Goal: Task Accomplishment & Management: Manage account settings

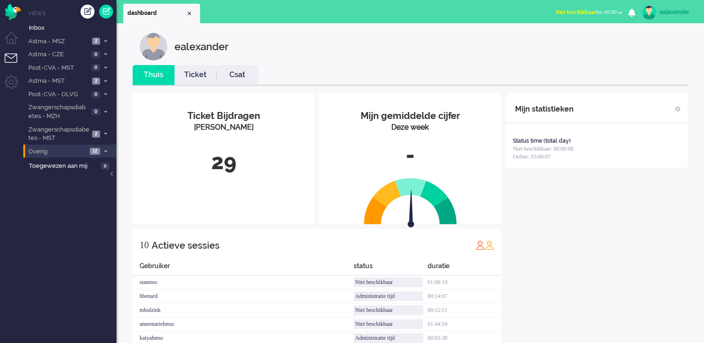
click at [102, 150] on span at bounding box center [105, 151] width 7 height 5
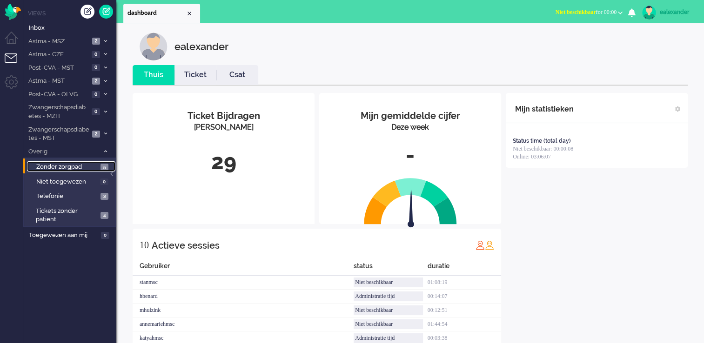
click at [104, 167] on span "5" at bounding box center [104, 167] width 8 height 7
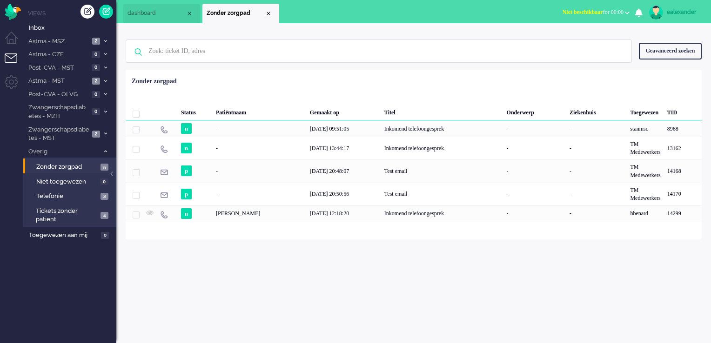
click at [588, 11] on span "Niet beschikbaar" at bounding box center [582, 12] width 40 height 7
click at [567, 42] on label "Online" at bounding box center [590, 42] width 73 height 8
click at [97, 42] on span "2" at bounding box center [96, 41] width 8 height 7
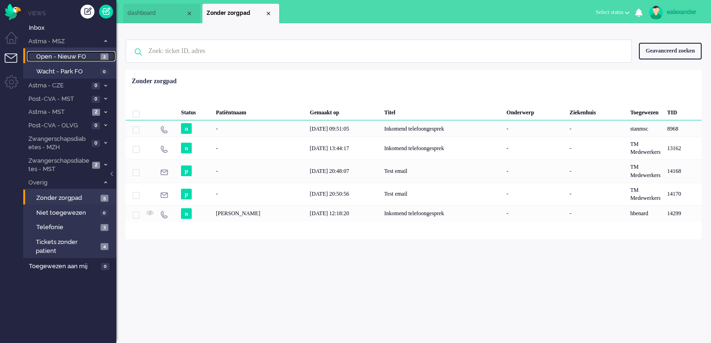
click at [105, 60] on link "Open - Nieuw FO 2" at bounding box center [71, 56] width 88 height 10
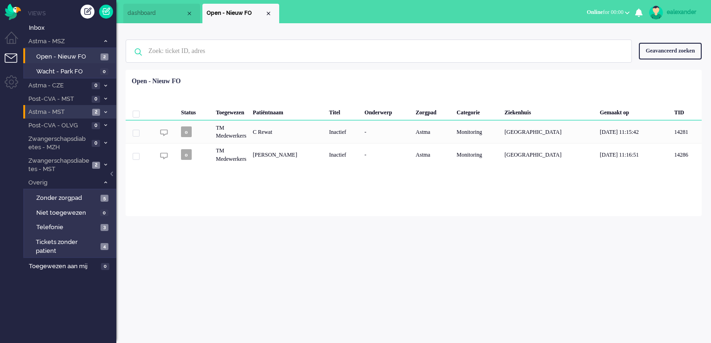
click at [103, 110] on span at bounding box center [105, 112] width 7 height 5
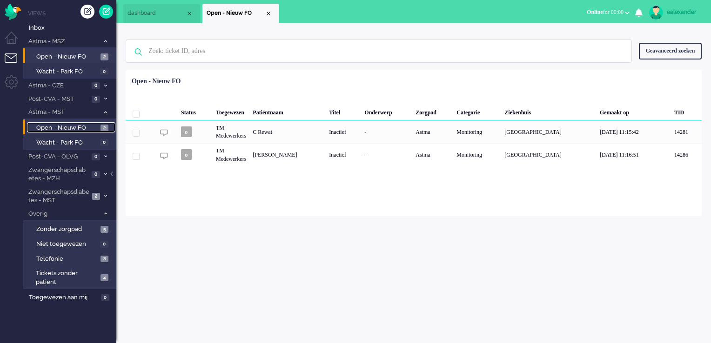
click at [102, 125] on span "2" at bounding box center [104, 128] width 8 height 7
click at [104, 195] on icon at bounding box center [105, 195] width 3 height 3
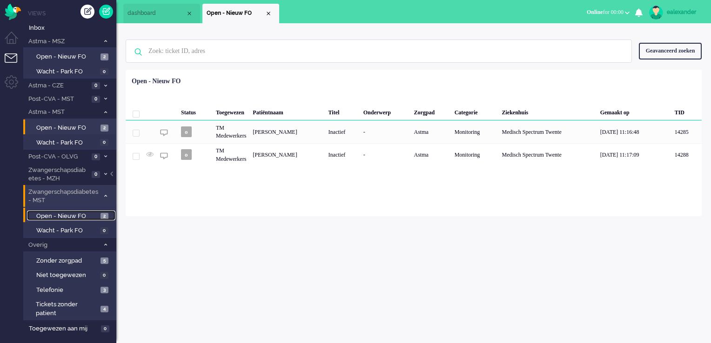
click at [95, 214] on span "Open - Nieuw FO" at bounding box center [67, 216] width 62 height 9
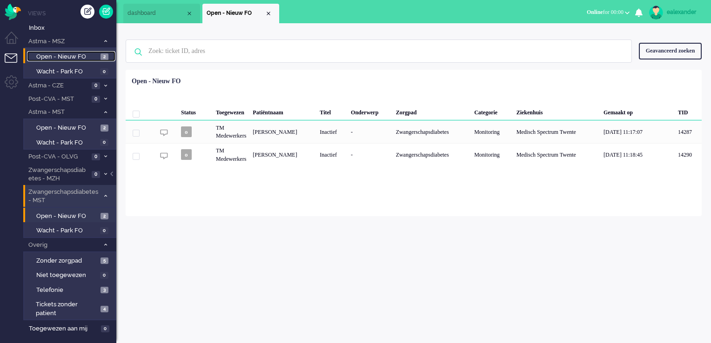
click at [99, 57] on link "Open - Nieuw FO 2" at bounding box center [71, 56] width 88 height 10
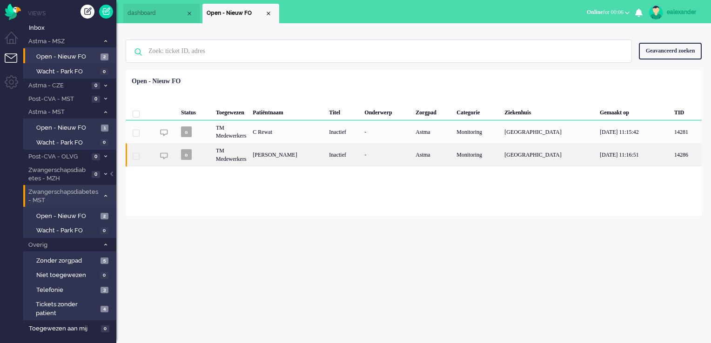
click at [301, 153] on div "[PERSON_NAME]" at bounding box center [287, 154] width 76 height 23
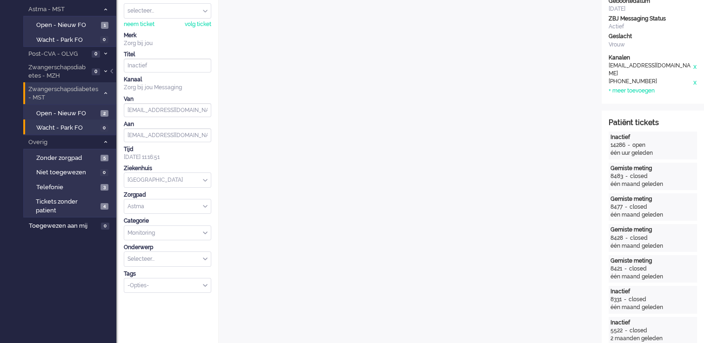
scroll to position [10, 0]
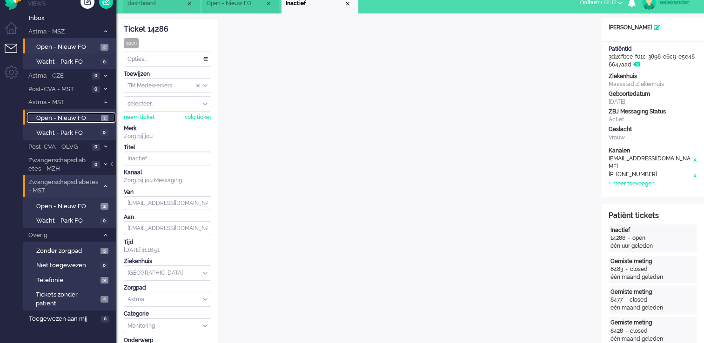
click at [93, 114] on span "Open - Nieuw FO" at bounding box center [67, 118] width 62 height 9
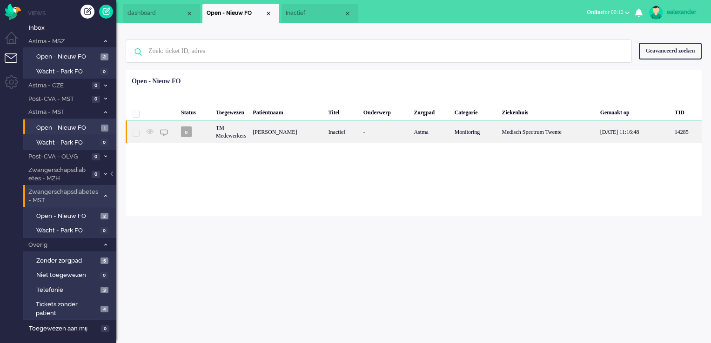
click at [350, 135] on div "Inactief" at bounding box center [342, 131] width 35 height 23
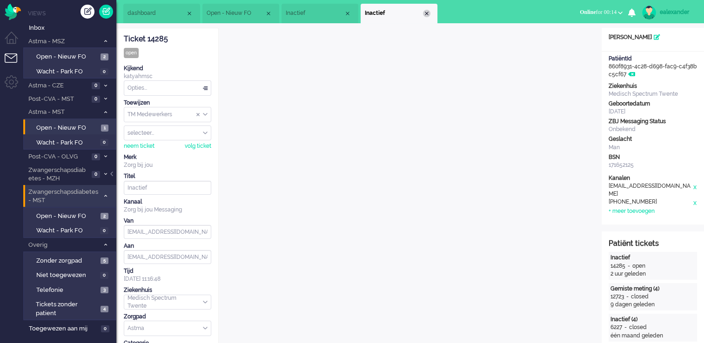
click at [427, 13] on div "Close tab" at bounding box center [426, 13] width 7 height 7
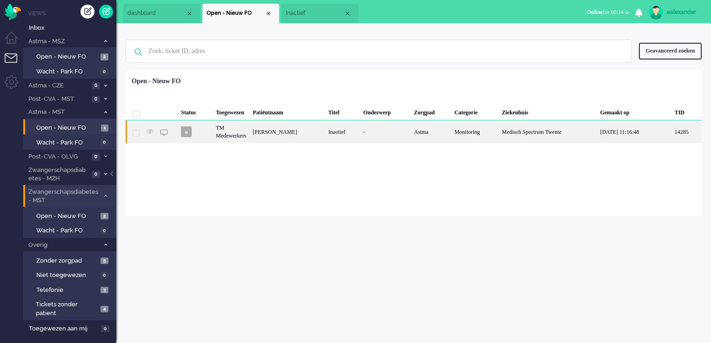
click at [295, 134] on div "[PERSON_NAME]" at bounding box center [286, 131] width 75 height 23
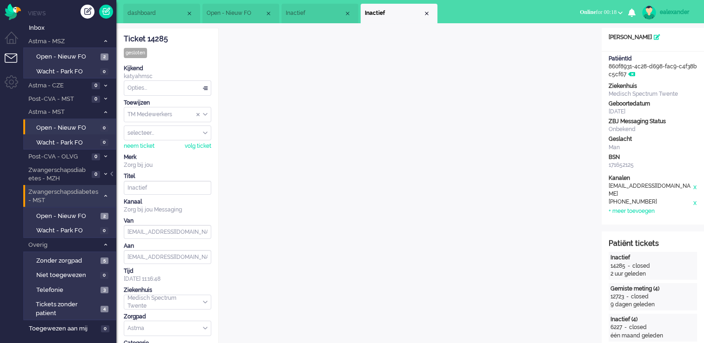
drag, startPoint x: 428, startPoint y: 12, endPoint x: 419, endPoint y: 13, distance: 9.8
click at [428, 13] on div "Close tab" at bounding box center [426, 13] width 7 height 7
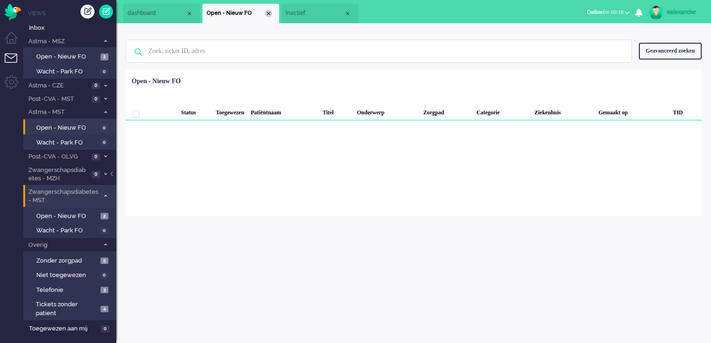
click at [269, 13] on div "Close tab" at bounding box center [268, 13] width 7 height 7
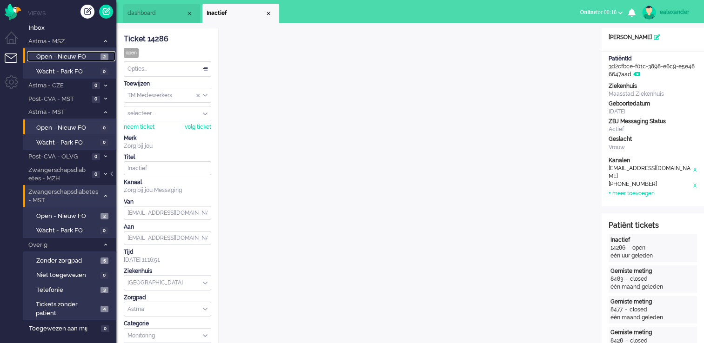
click at [70, 56] on span "Open - Nieuw FO" at bounding box center [67, 57] width 62 height 9
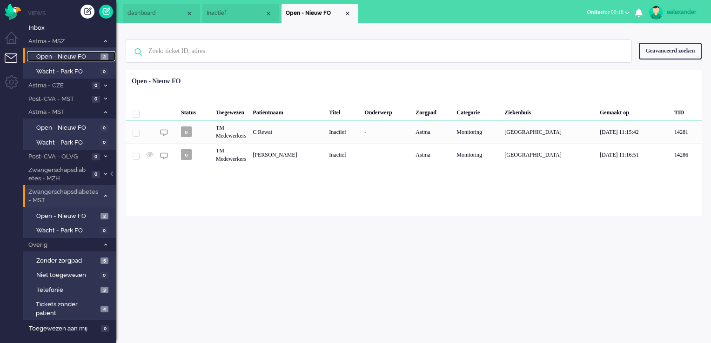
click at [316, 17] on span "Open - Nieuw FO" at bounding box center [315, 13] width 58 height 8
drag, startPoint x: 244, startPoint y: 7, endPoint x: 252, endPoint y: 16, distance: 11.2
click at [244, 8] on li "Inactief" at bounding box center [240, 14] width 77 height 20
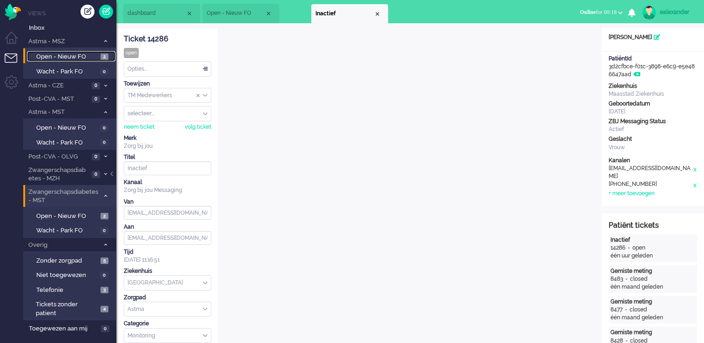
drag, startPoint x: 243, startPoint y: 14, endPoint x: 356, endPoint y: 15, distance: 113.0
click at [356, 15] on span "Inactief" at bounding box center [344, 14] width 58 height 8
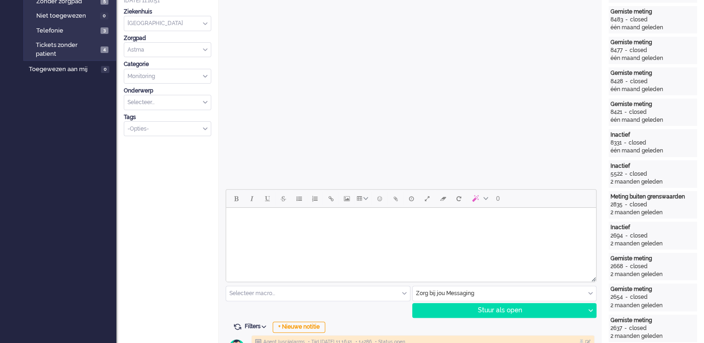
scroll to position [326, 0]
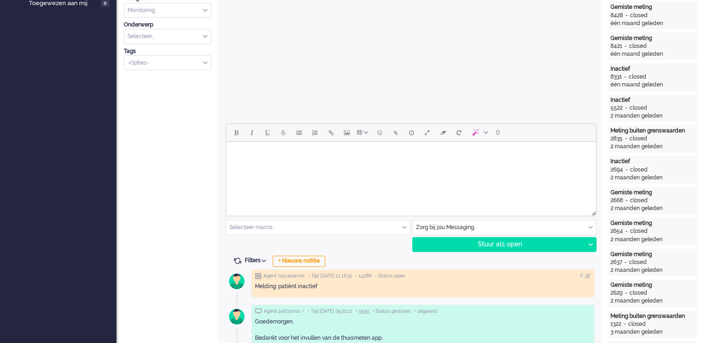
click at [414, 166] on html at bounding box center [411, 154] width 370 height 24
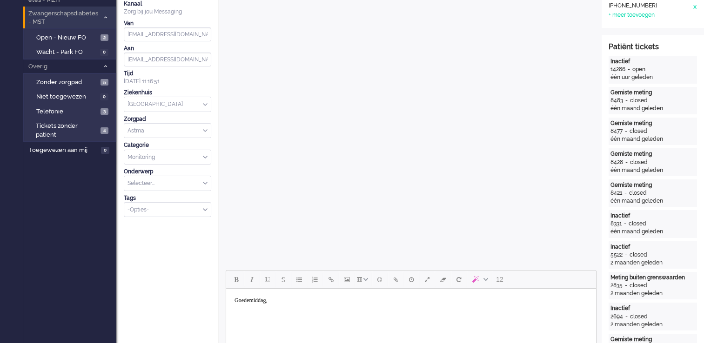
scroll to position [186, 0]
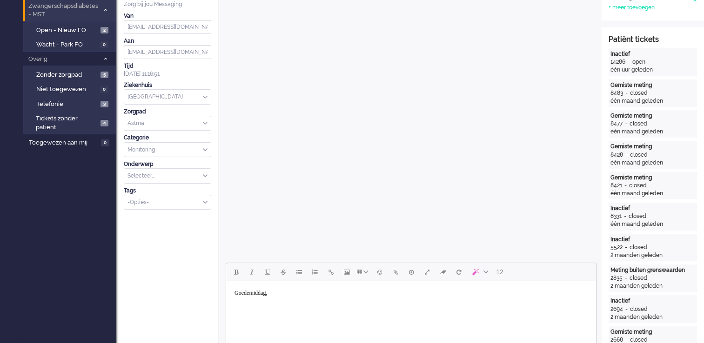
click at [246, 314] on body "Goedemiddag," at bounding box center [411, 300] width 362 height 30
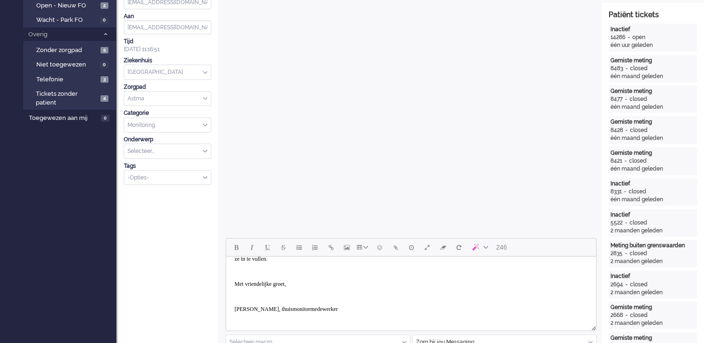
scroll to position [233, 0]
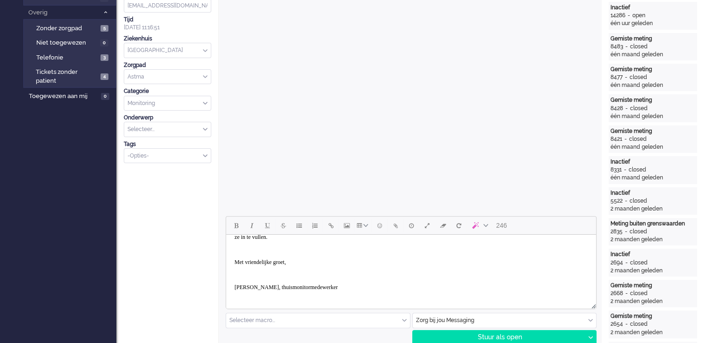
click at [245, 267] on body "Goedemiddag, [PERSON_NAME] gaat het met u? Hopelijk gaat het goed. Hierbij een …" at bounding box center [411, 252] width 362 height 99
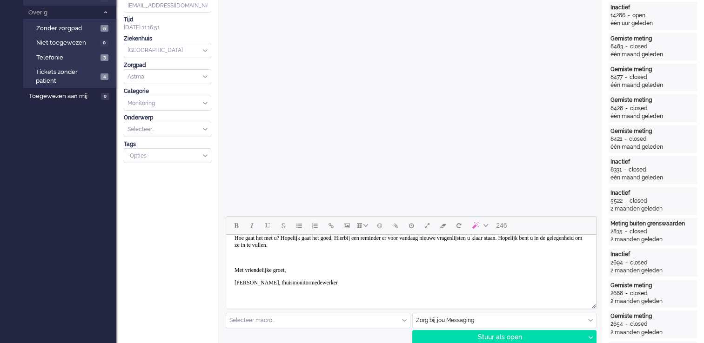
scroll to position [26, 0]
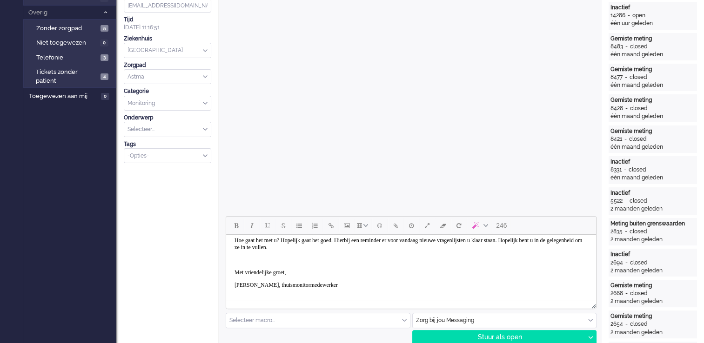
click at [243, 257] on p "Rich Text Area. Press ALT-0 for help." at bounding box center [410, 260] width 353 height 7
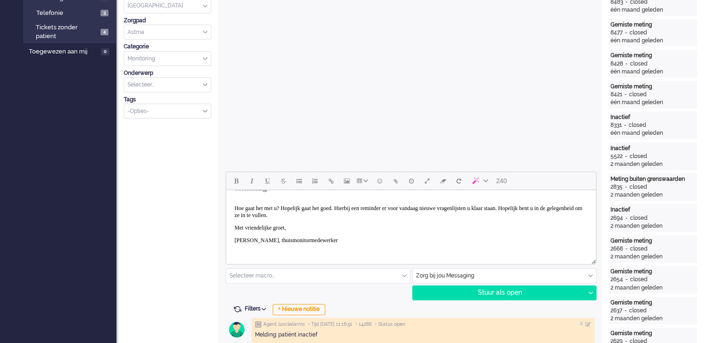
scroll to position [279, 0]
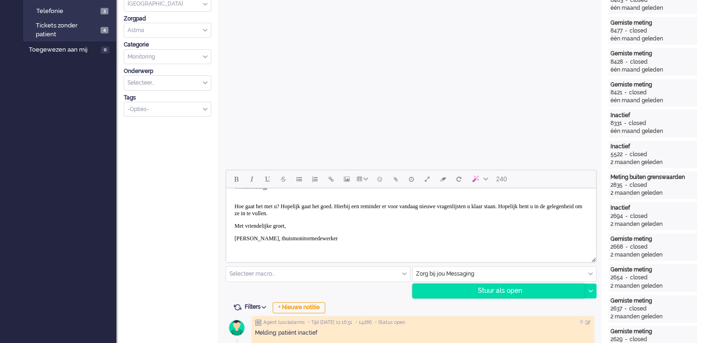
click at [498, 291] on div "Stuur als open" at bounding box center [499, 291] width 172 height 14
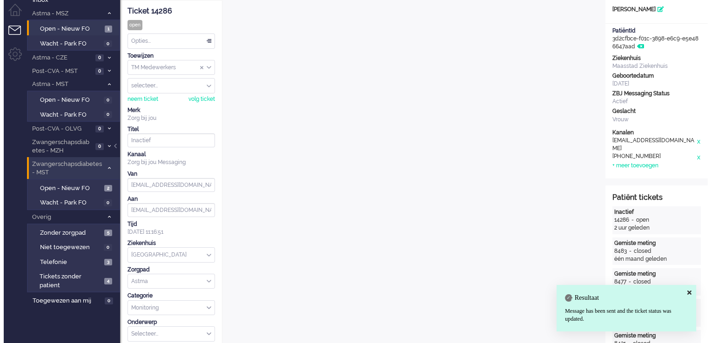
scroll to position [0, 0]
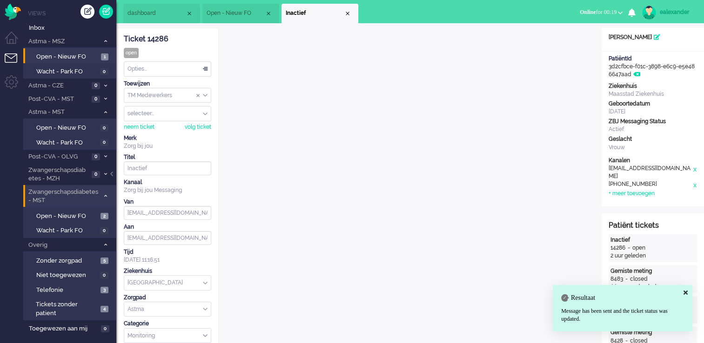
click at [209, 69] on div "Opties..." at bounding box center [167, 69] width 87 height 14
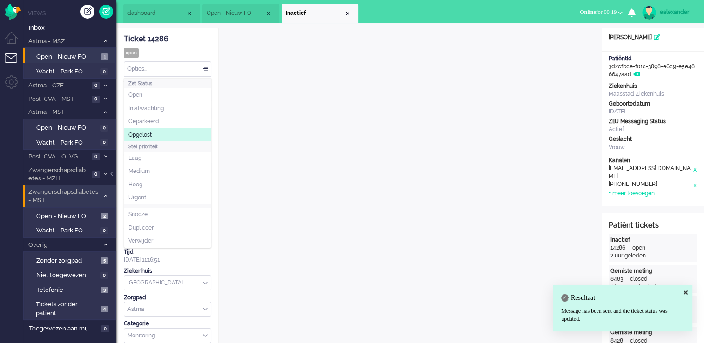
drag, startPoint x: 159, startPoint y: 137, endPoint x: 232, endPoint y: 73, distance: 96.6
click at [160, 137] on li "Opgelost" at bounding box center [167, 134] width 87 height 13
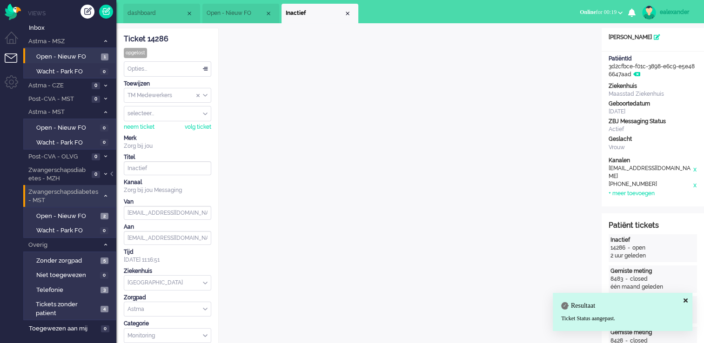
drag, startPoint x: 350, startPoint y: 12, endPoint x: 348, endPoint y: 21, distance: 9.0
click at [350, 13] on div "Close tab" at bounding box center [347, 13] width 7 height 7
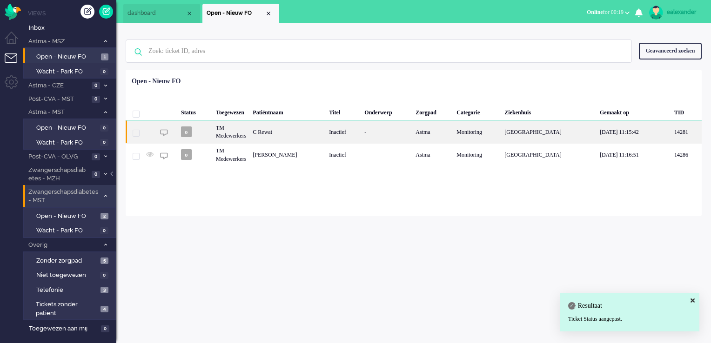
click at [308, 135] on div "C Rewat" at bounding box center [287, 131] width 76 height 23
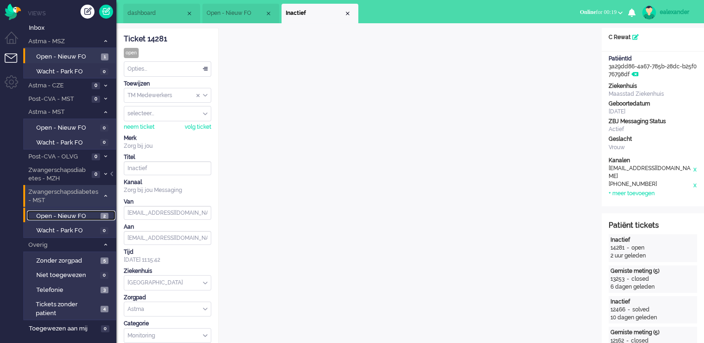
click at [99, 219] on link "Open - Nieuw FO 2" at bounding box center [71, 216] width 88 height 10
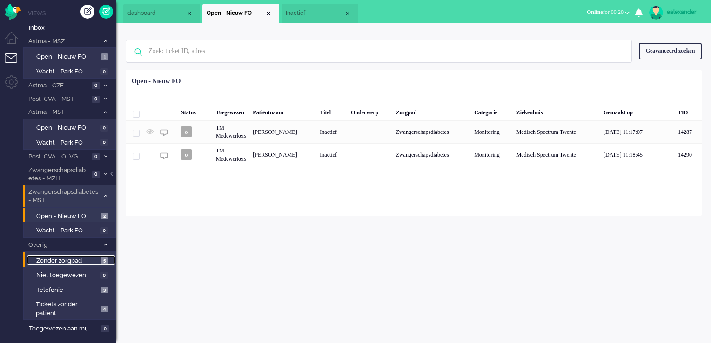
click at [67, 260] on span "Zonder zorgpad" at bounding box center [67, 261] width 62 height 9
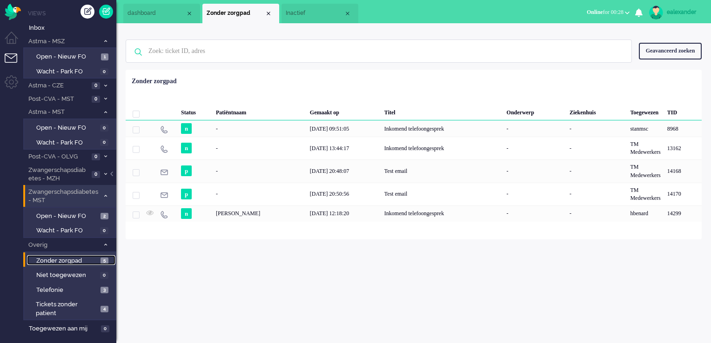
click at [311, 12] on span "Inactief" at bounding box center [315, 13] width 58 height 8
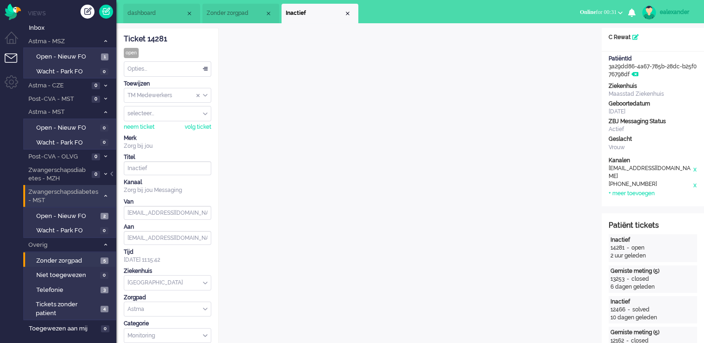
drag, startPoint x: 166, startPoint y: 38, endPoint x: 122, endPoint y: 38, distance: 43.7
copy div "Ticket 14281"
click at [197, 67] on div "Opties..." at bounding box center [167, 69] width 87 height 14
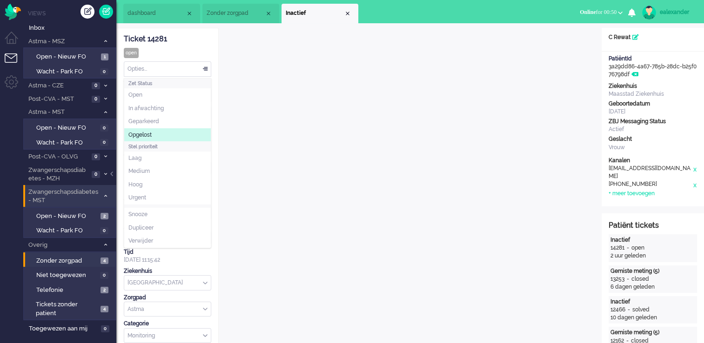
click at [161, 133] on li "Opgelost" at bounding box center [167, 134] width 87 height 13
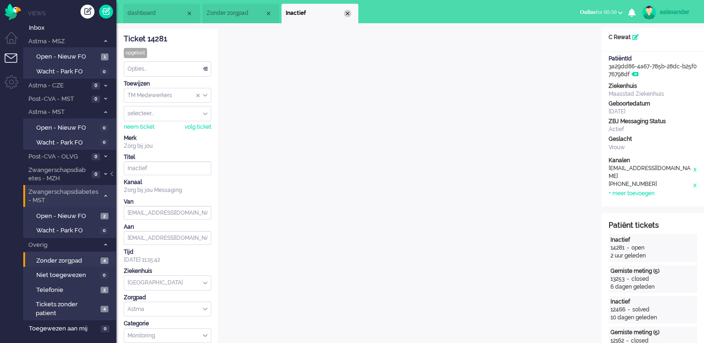
click at [346, 13] on div "Close tab" at bounding box center [347, 13] width 7 height 7
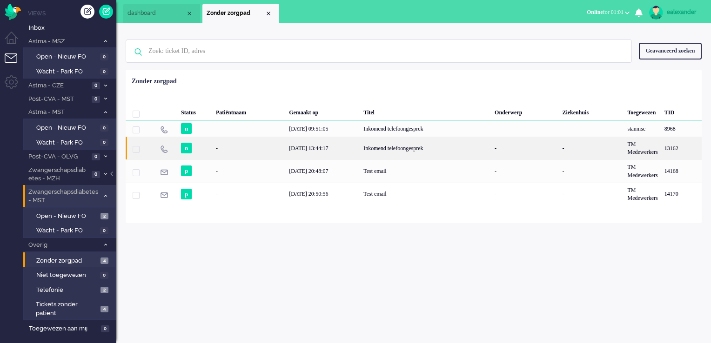
click at [344, 151] on div "[DATE] 13:44:17" at bounding box center [323, 148] width 74 height 23
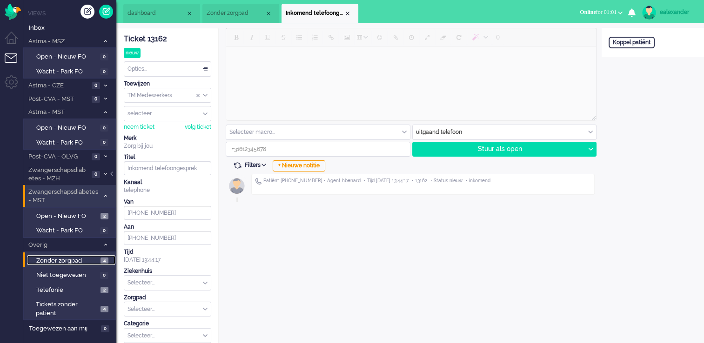
click at [73, 260] on span "Zonder zorgpad" at bounding box center [67, 261] width 62 height 9
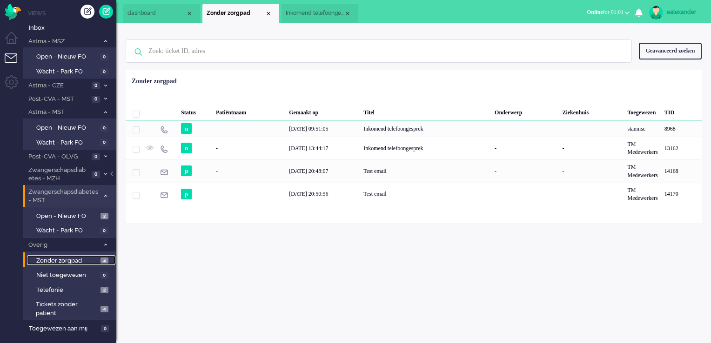
click at [304, 10] on span "Inkomend telefoongesprek" at bounding box center [315, 13] width 58 height 8
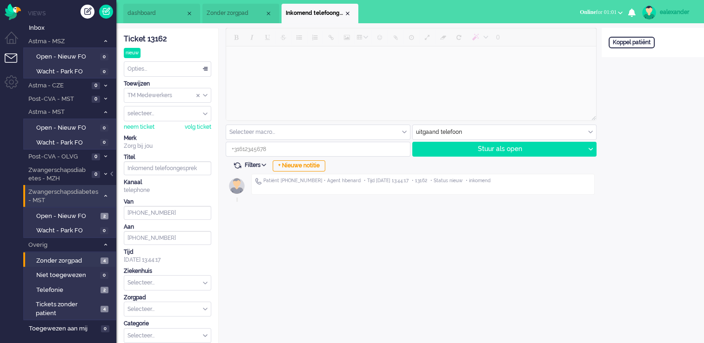
click at [201, 75] on div "Opties..." at bounding box center [167, 69] width 87 height 14
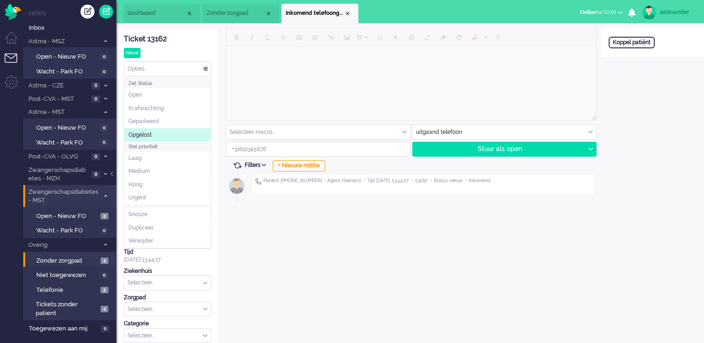
drag, startPoint x: 174, startPoint y: 136, endPoint x: 231, endPoint y: 125, distance: 58.3
click at [174, 135] on li "Opgelost" at bounding box center [167, 134] width 87 height 13
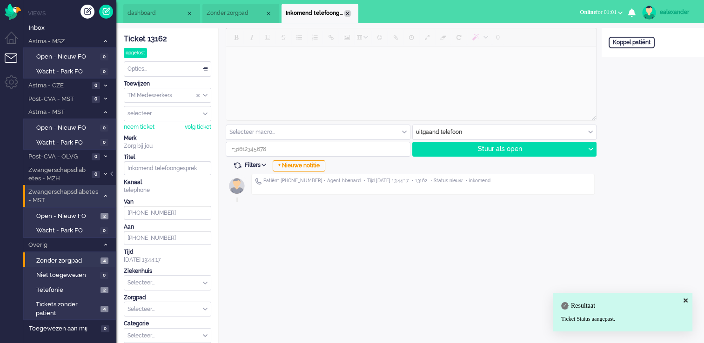
click at [347, 13] on div "Close tab" at bounding box center [347, 13] width 7 height 7
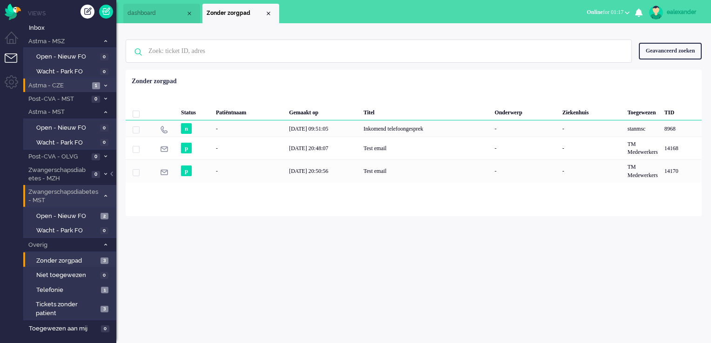
click at [106, 84] on icon at bounding box center [105, 85] width 3 height 3
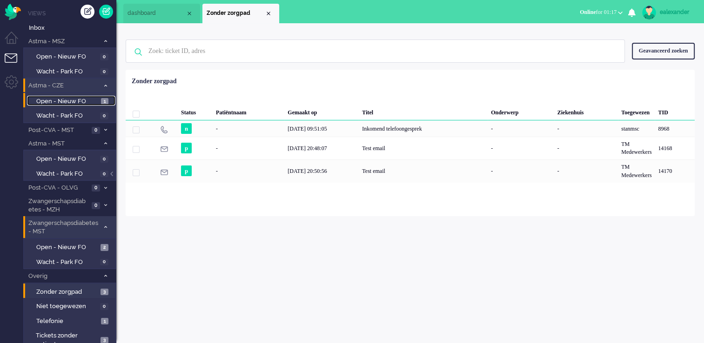
click at [96, 103] on span "Open - Nieuw FO" at bounding box center [67, 101] width 62 height 9
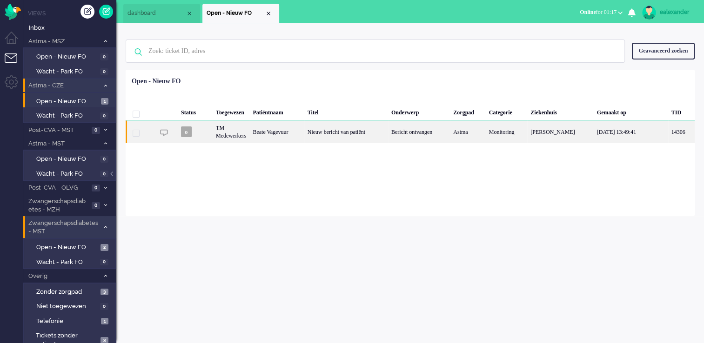
click at [427, 138] on div "Bericht ontvangen" at bounding box center [419, 131] width 62 height 23
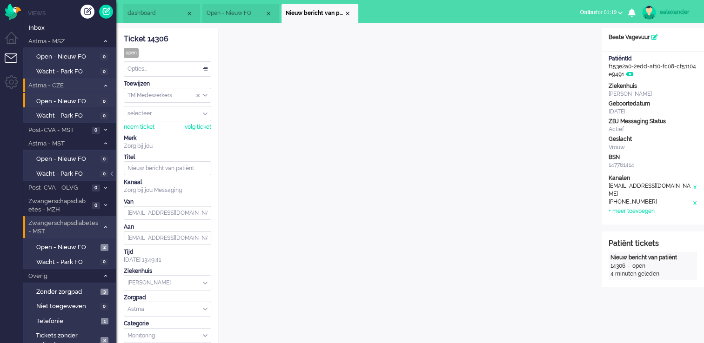
click at [207, 72] on div "Opties..." at bounding box center [167, 69] width 87 height 14
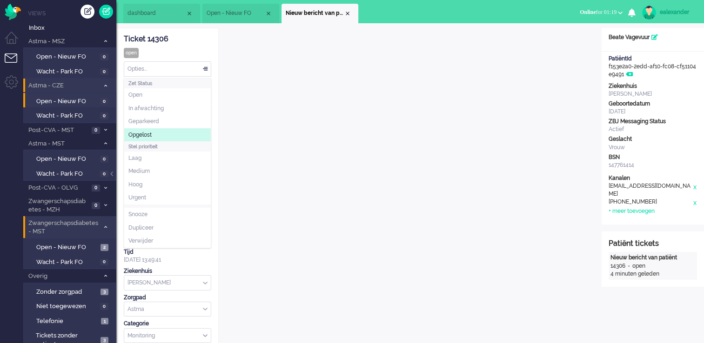
click at [201, 135] on li "Opgelost" at bounding box center [167, 134] width 87 height 13
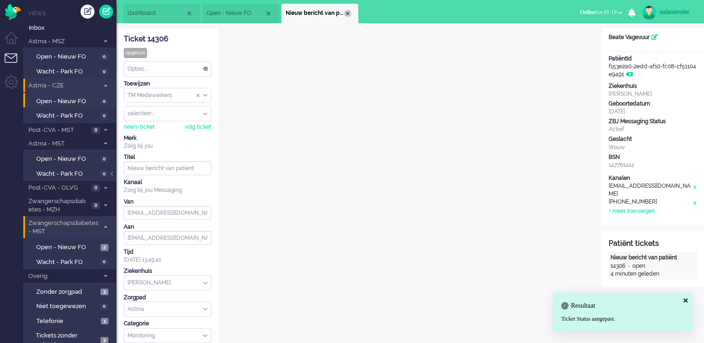
click at [347, 13] on div "Close tab" at bounding box center [347, 13] width 7 height 7
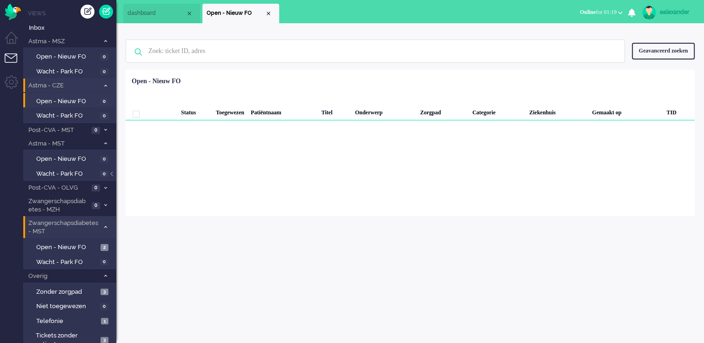
click at [267, 14] on div "Close tab" at bounding box center [268, 13] width 7 height 7
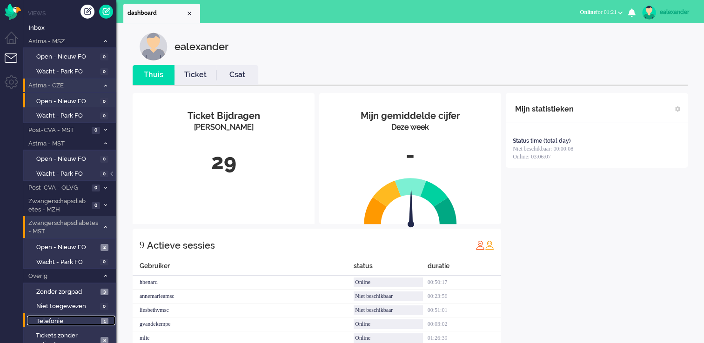
click at [100, 319] on link "Telefonie 1" at bounding box center [71, 321] width 88 height 10
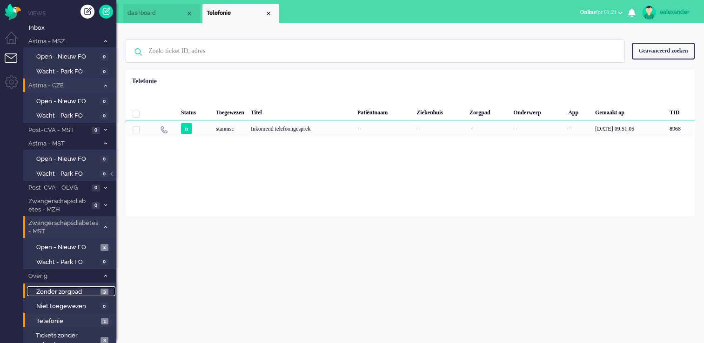
click at [90, 288] on span "Zonder zorgpad" at bounding box center [67, 292] width 62 height 9
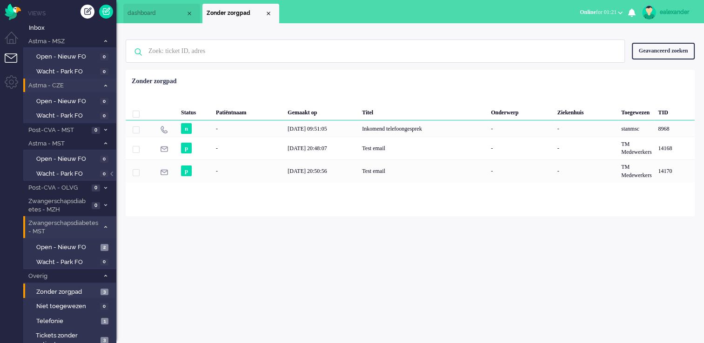
click at [618, 14] on b "button" at bounding box center [620, 12] width 5 height 3
click at [590, 31] on label "Niet beschikbaar" at bounding box center [583, 31] width 73 height 8
click at [670, 10] on div "ealexander" at bounding box center [677, 11] width 35 height 9
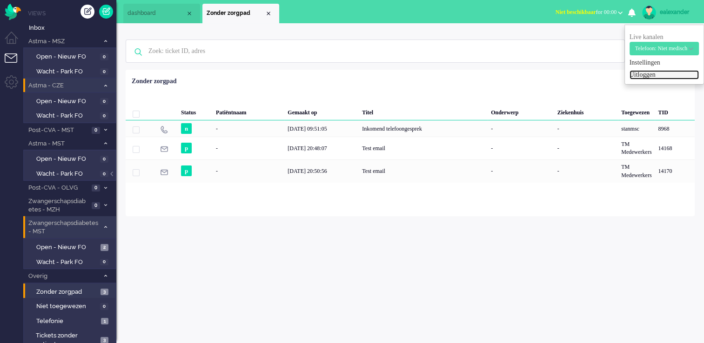
click at [651, 77] on link "Uitloggen" at bounding box center [663, 74] width 69 height 9
